Goal: Information Seeking & Learning: Find specific fact

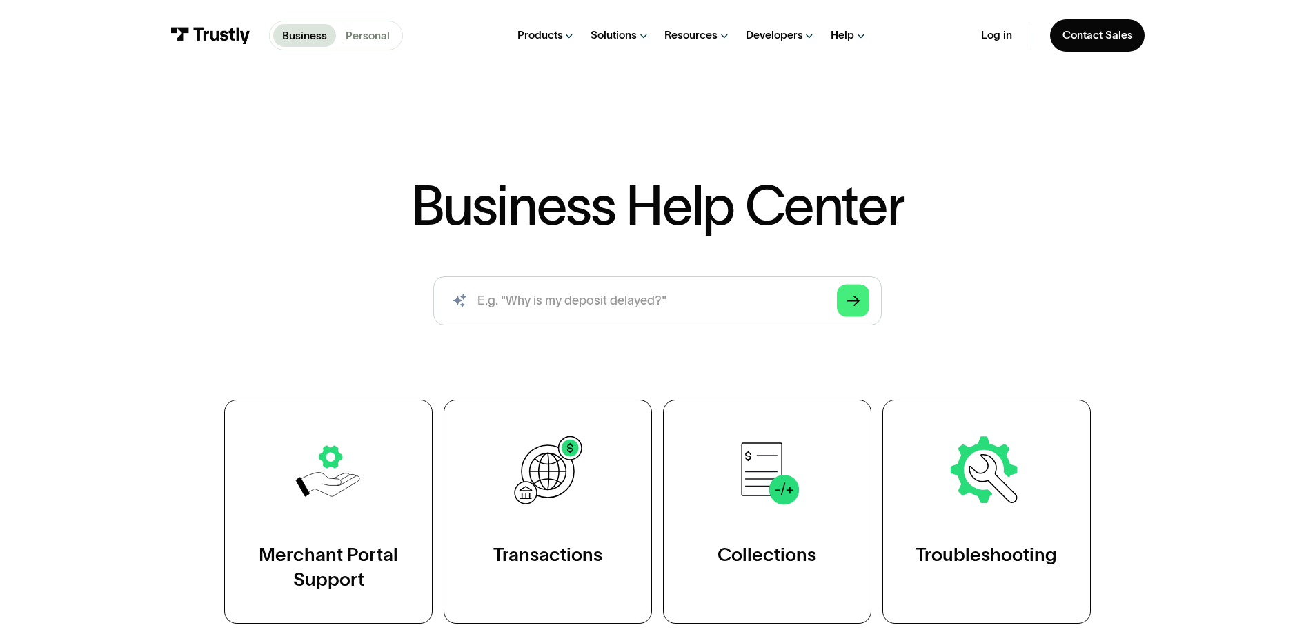
click at [348, 41] on p "Personal" at bounding box center [368, 36] width 44 height 17
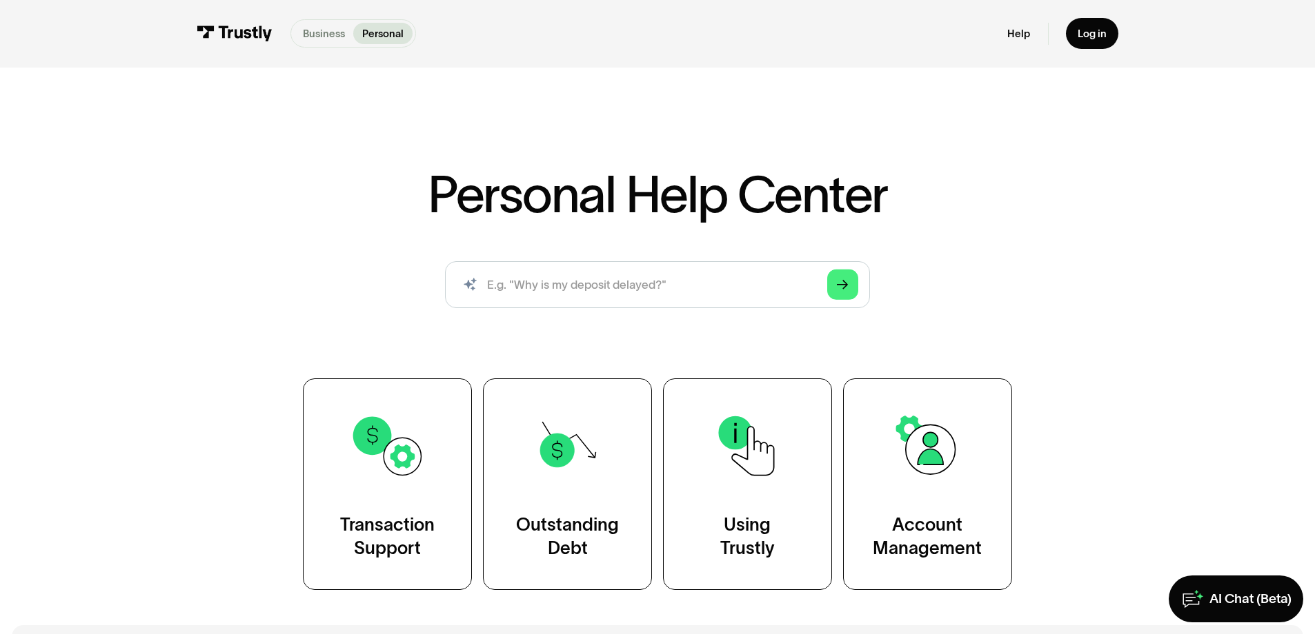
click at [303, 41] on p "Business" at bounding box center [324, 33] width 42 height 15
click at [565, 308] on input "search" at bounding box center [657, 284] width 424 height 47
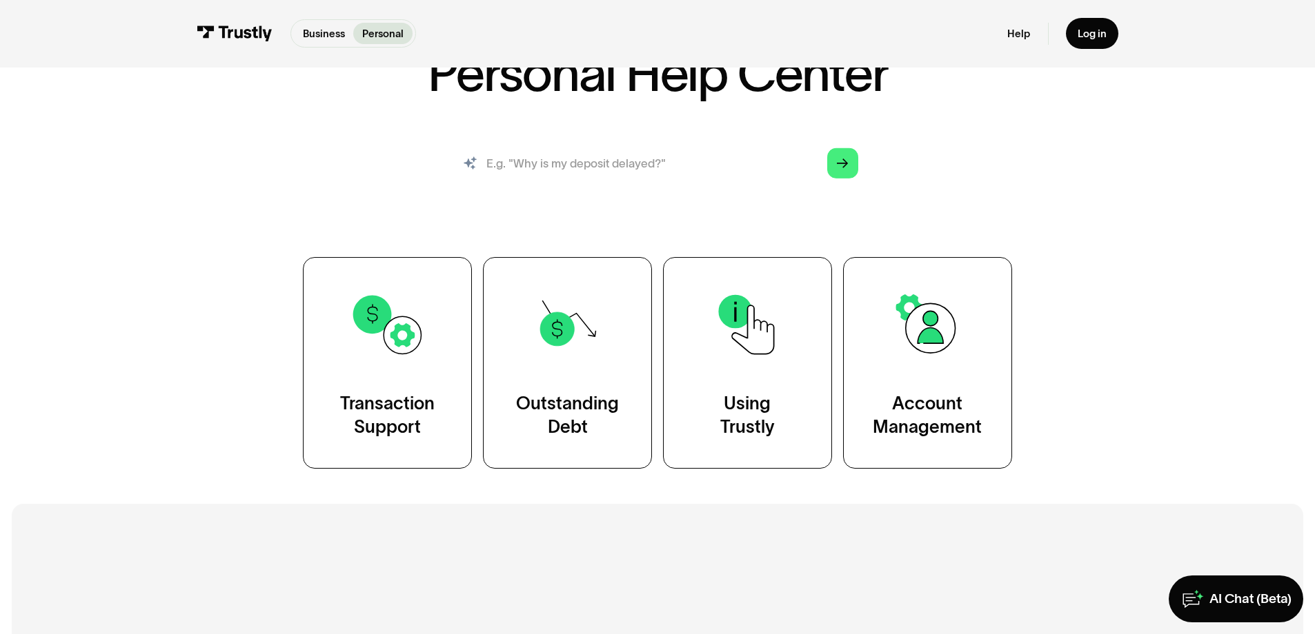
scroll to position [179, 0]
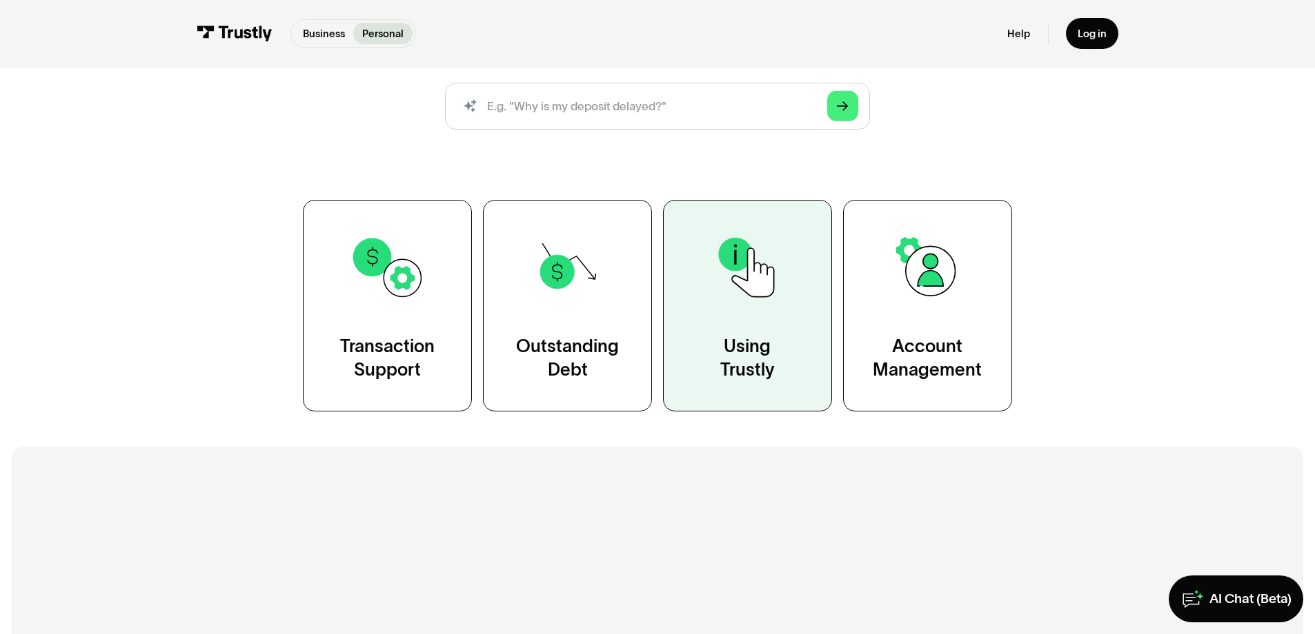
click at [775, 408] on link "Using Trustly" at bounding box center [747, 306] width 169 height 212
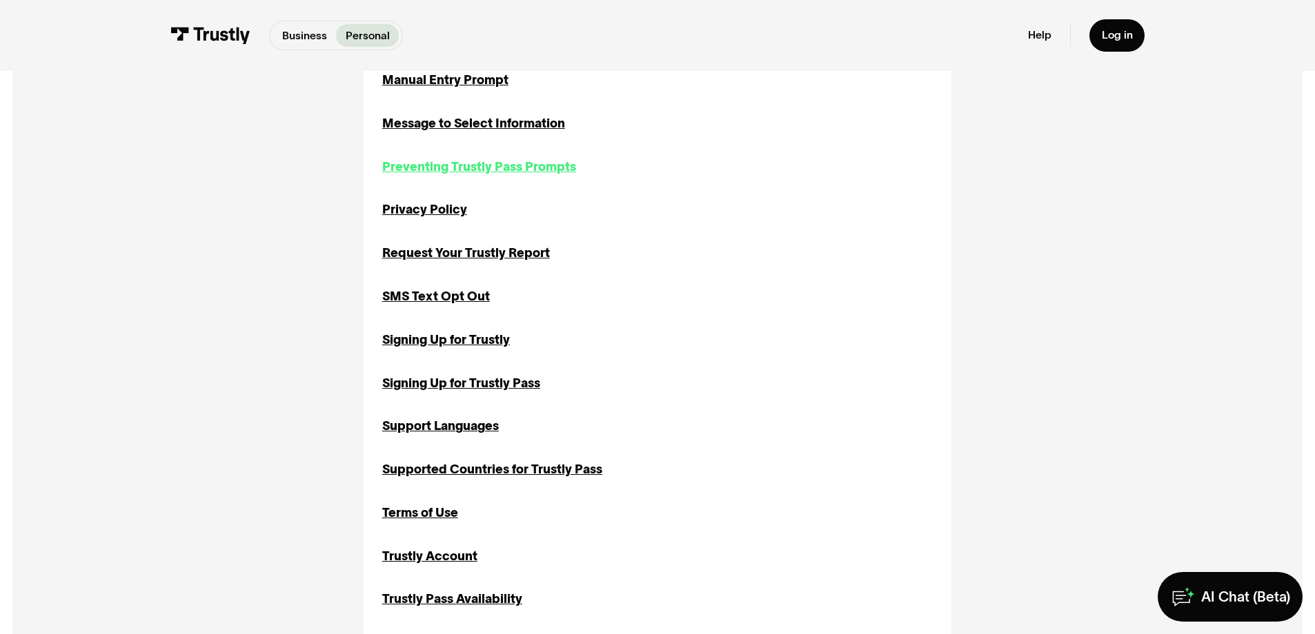
scroll to position [1097, 0]
click at [386, 175] on div "Preventing Trustly Pass Prompts" at bounding box center [479, 166] width 194 height 19
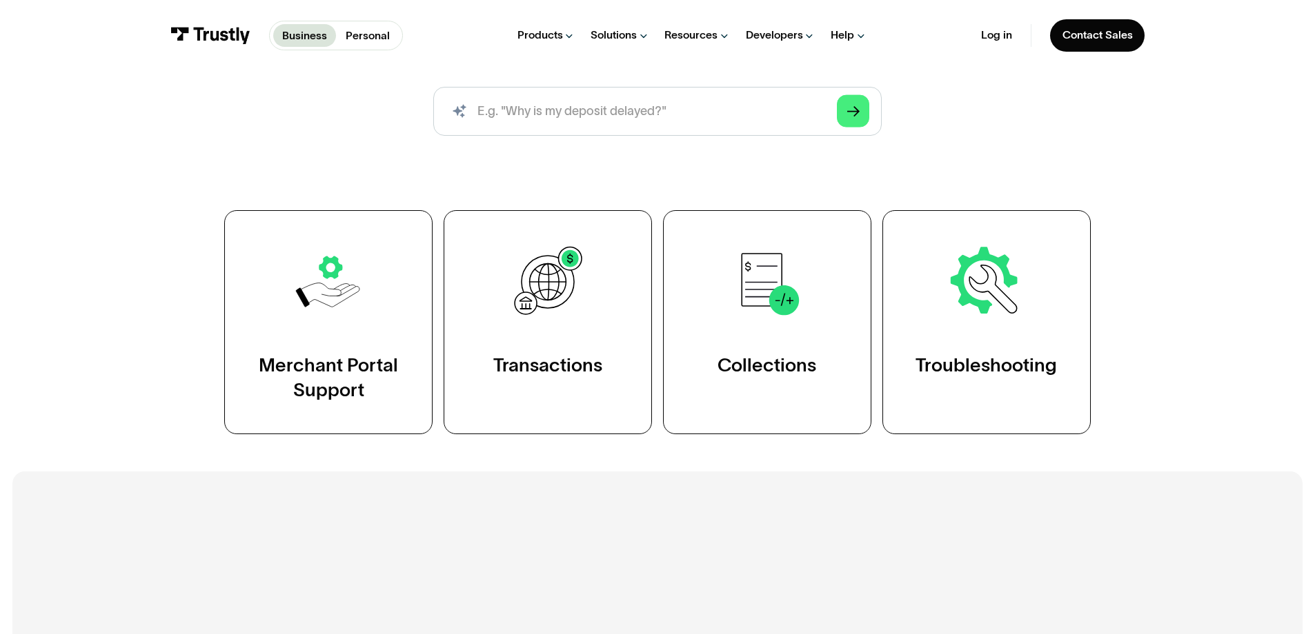
scroll to position [193, 0]
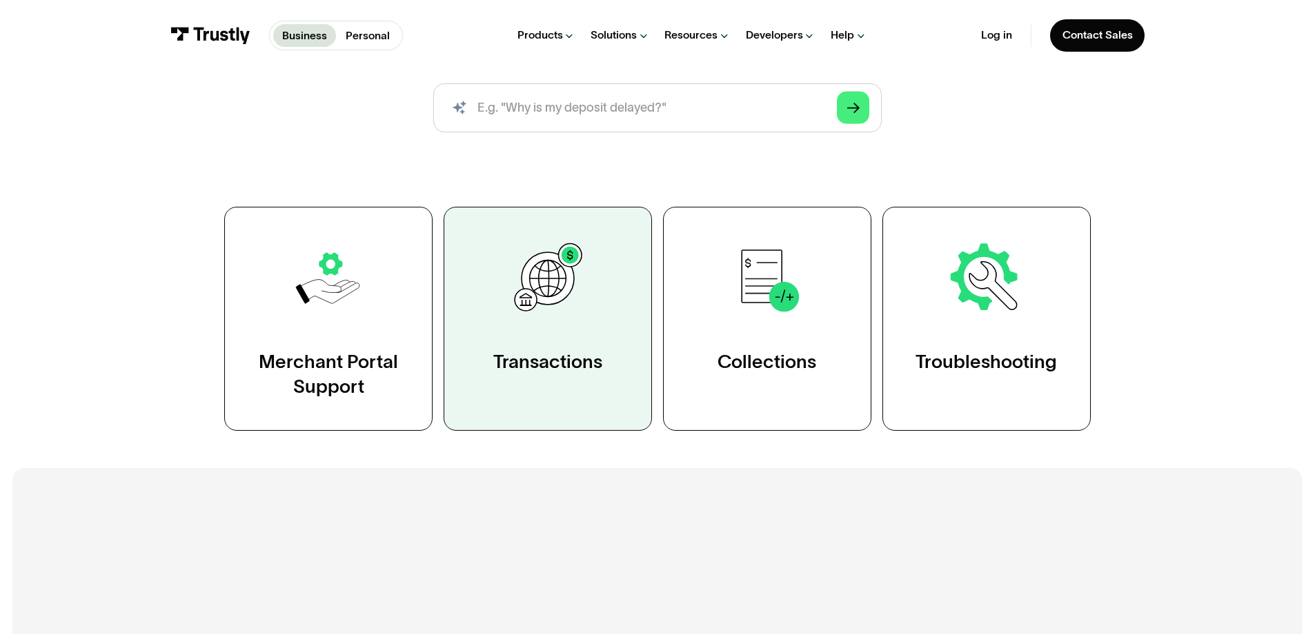
click at [520, 374] on div "Transactions" at bounding box center [547, 362] width 109 height 25
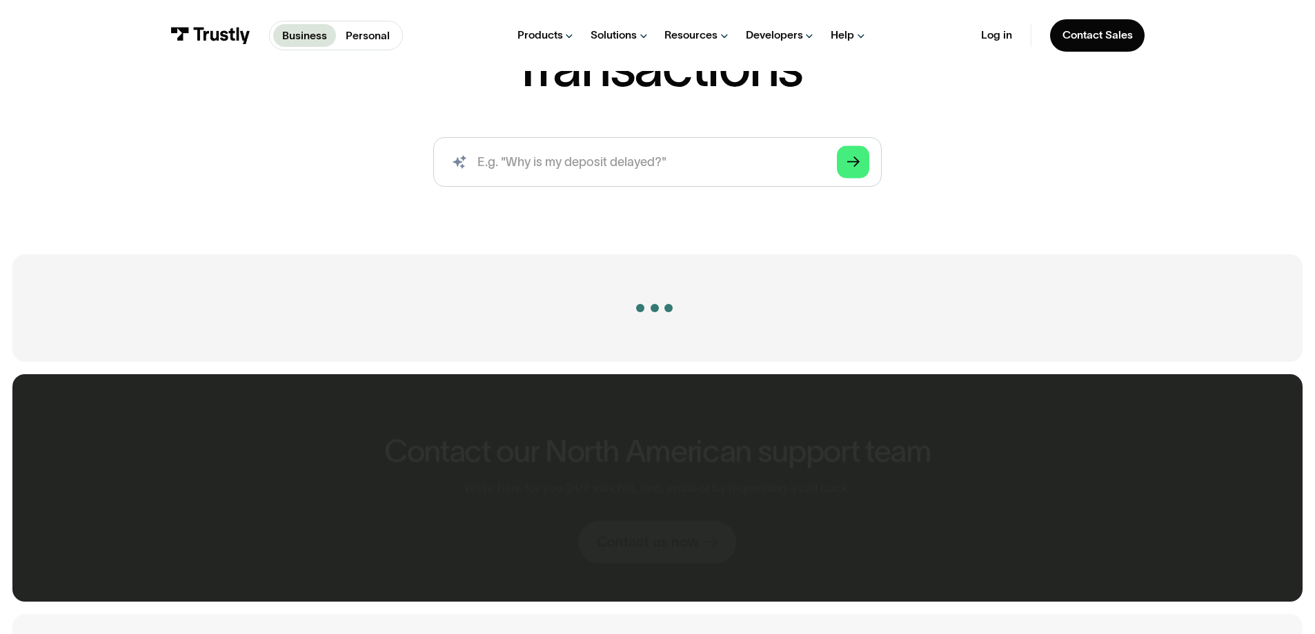
scroll to position [243, 0]
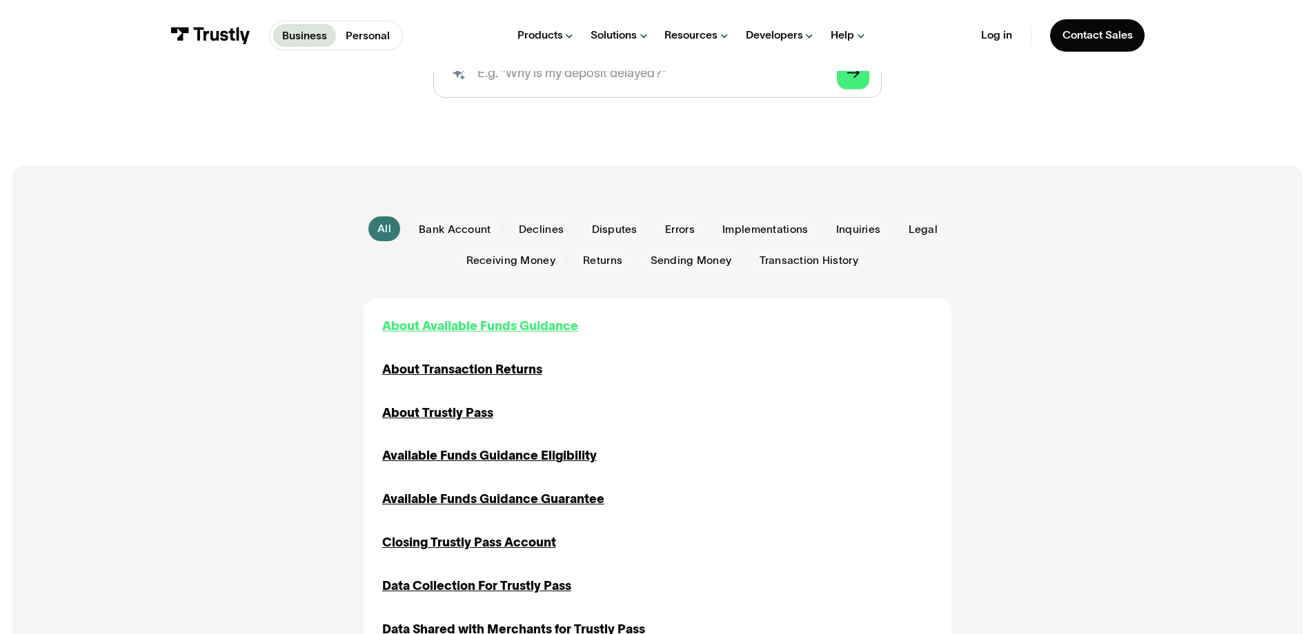
click at [452, 336] on div "About Available Funds Guidance" at bounding box center [480, 326] width 196 height 19
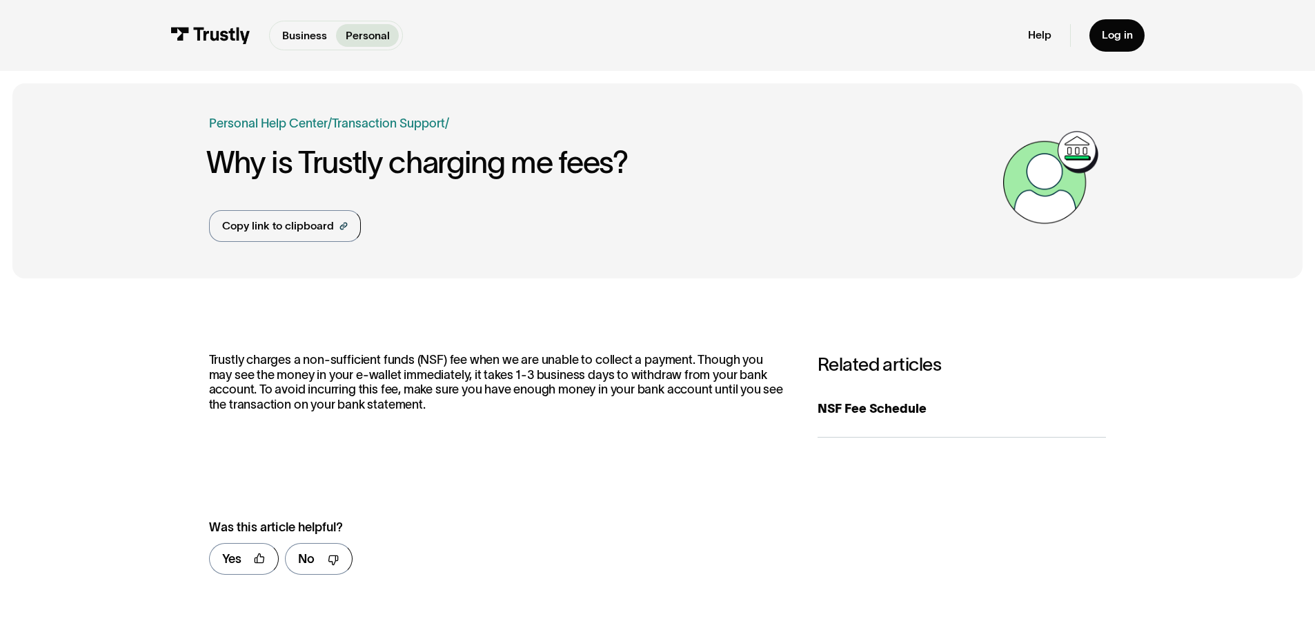
click at [846, 179] on h1 "Why is Trustly charging me fees?" at bounding box center [601, 163] width 790 height 34
click at [426, 412] on p "Trustly charges a non-sufficient funds (NSF) fee when we are unable to collect …" at bounding box center [497, 382] width 577 height 59
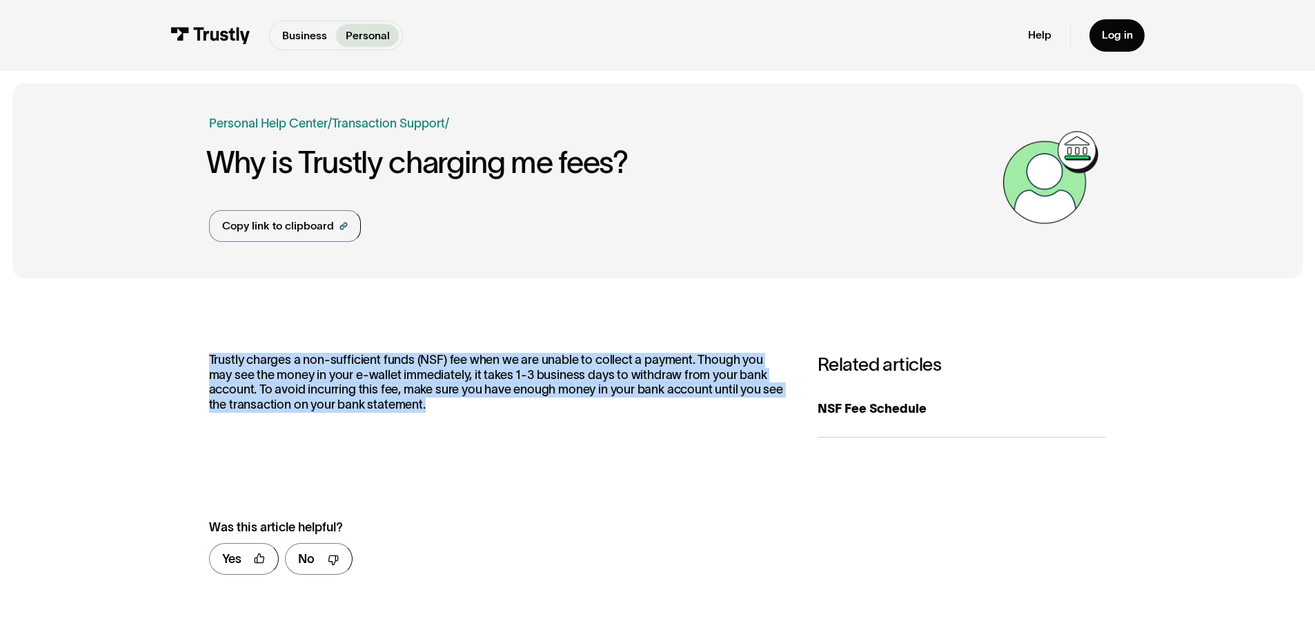
drag, startPoint x: 470, startPoint y: 475, endPoint x: 195, endPoint y: 412, distance: 282.4
click at [209, 407] on div "Trustly charges a non-sufficient funds (NSF) fee when we are unable to collect …" at bounding box center [497, 395] width 577 height 85
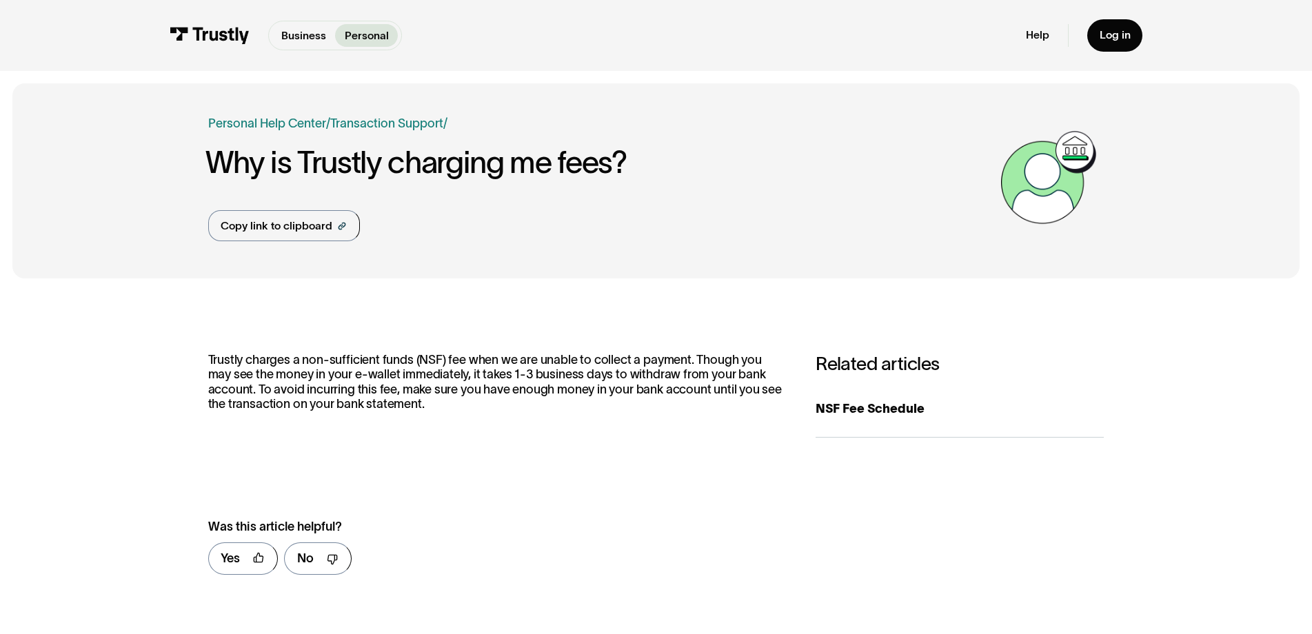
click at [363, 242] on div "Business Help Center Personal Help Center / Personal Business Transaction Suppo…" at bounding box center [601, 178] width 786 height 128
click at [235, 133] on link "Personal Help Center" at bounding box center [267, 123] width 118 height 19
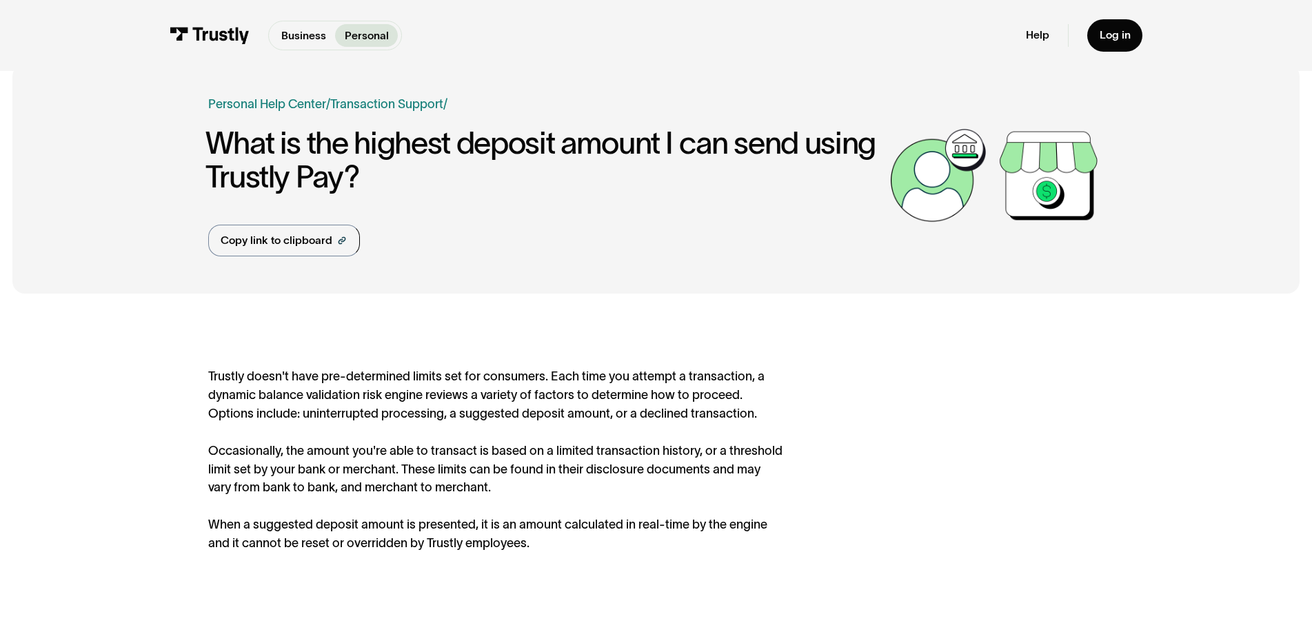
scroll to position [20, 0]
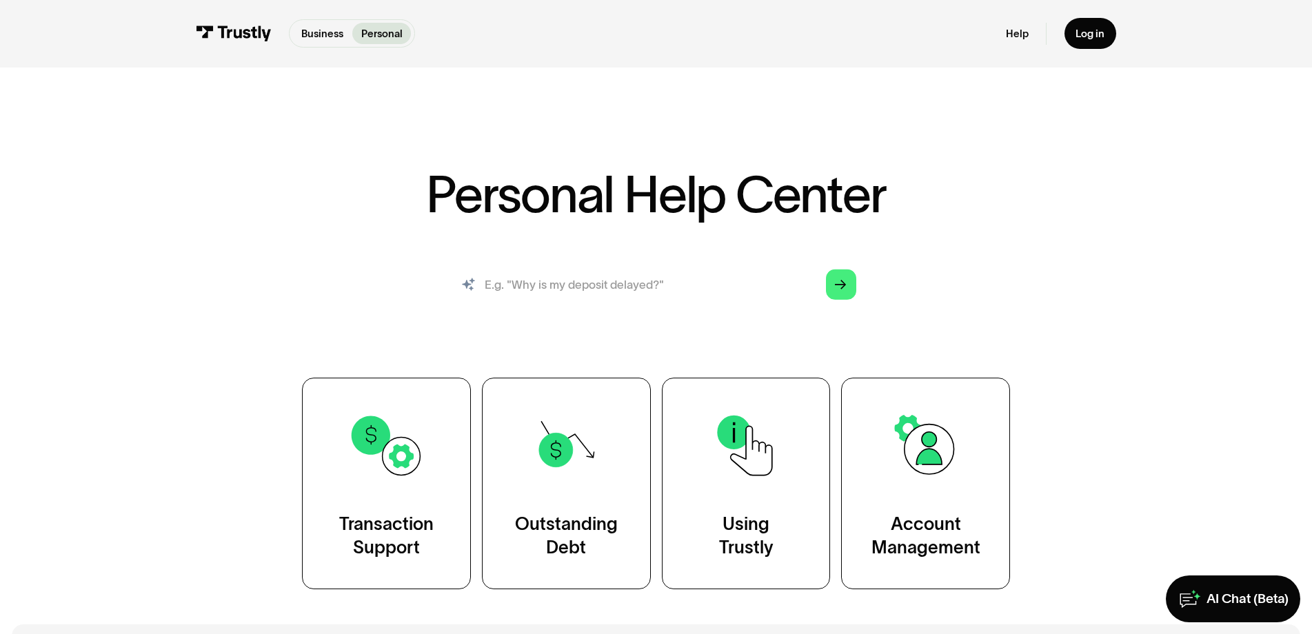
click at [550, 308] on input "search" at bounding box center [656, 284] width 424 height 47
type input "fees"
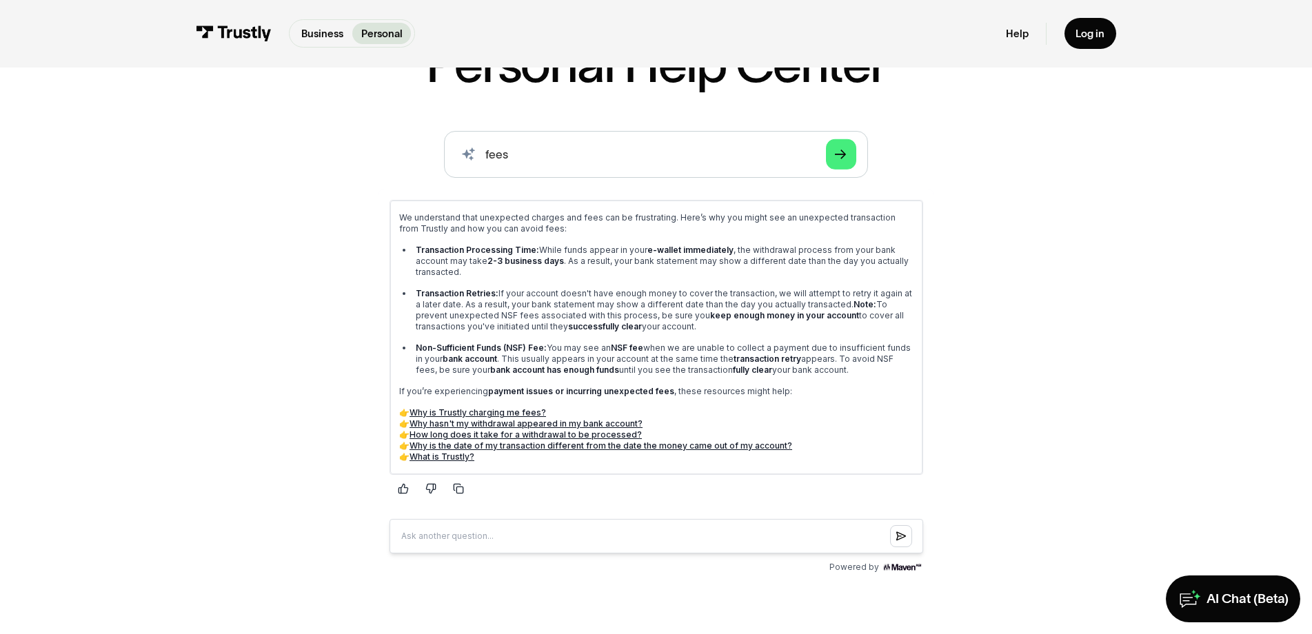
scroll to position [132, 0]
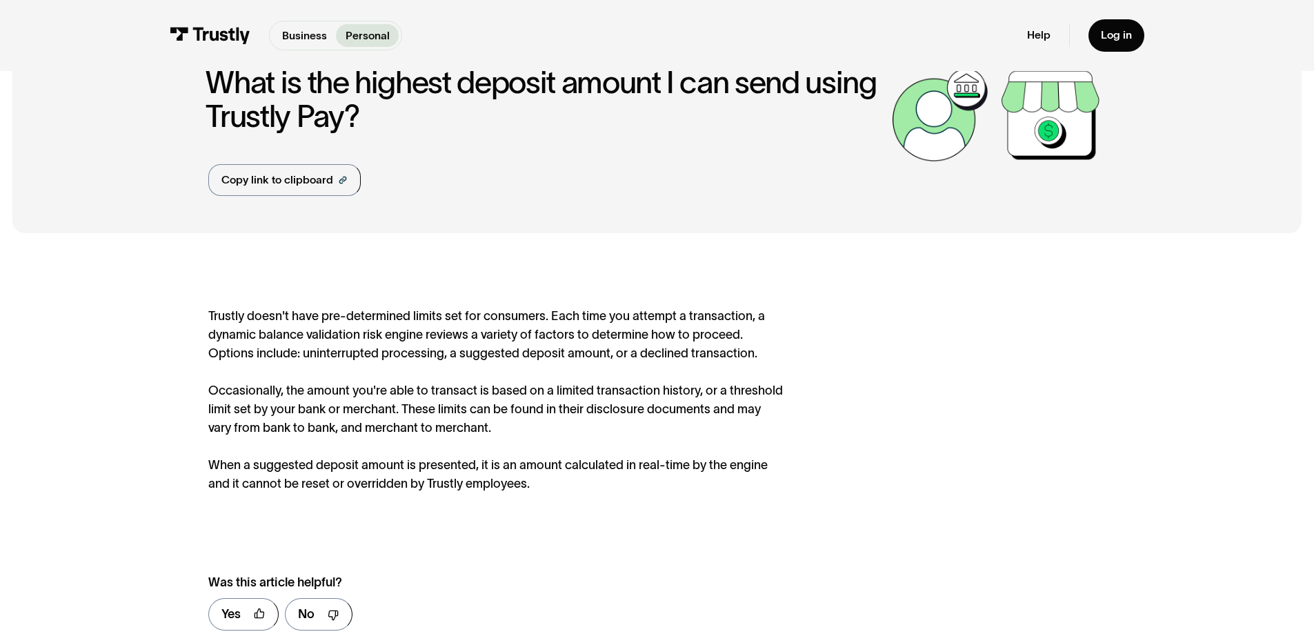
scroll to position [81, 0]
